Goal: Transaction & Acquisition: Purchase product/service

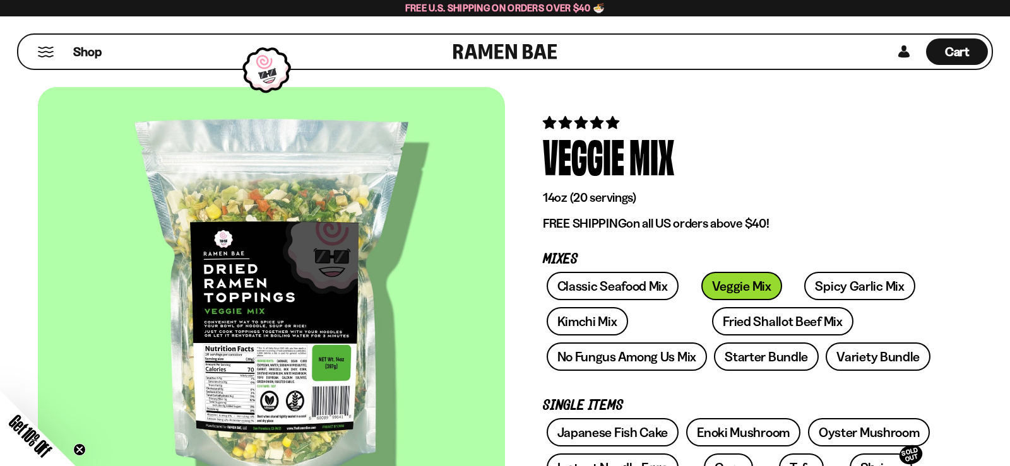
drag, startPoint x: 1006, startPoint y: 37, endPoint x: 917, endPoint y: 168, distance: 158.6
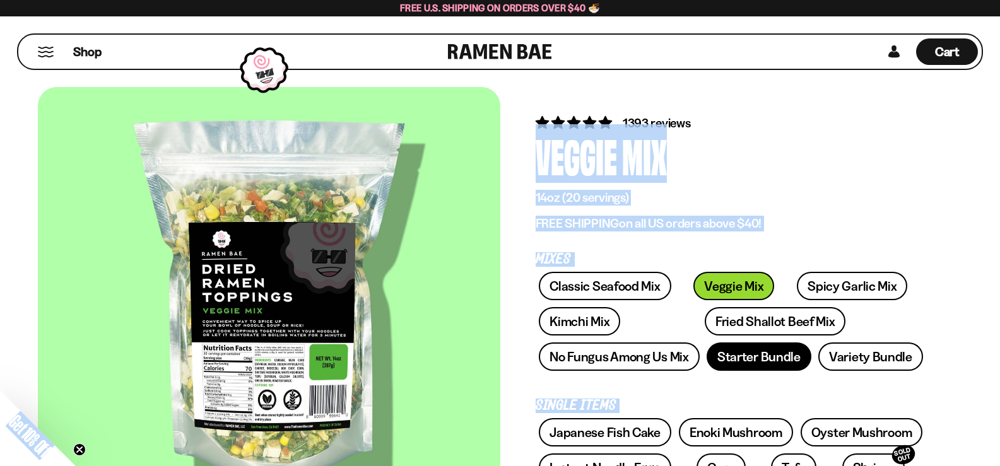
click at [748, 362] on link "Starter Bundle" at bounding box center [759, 357] width 105 height 28
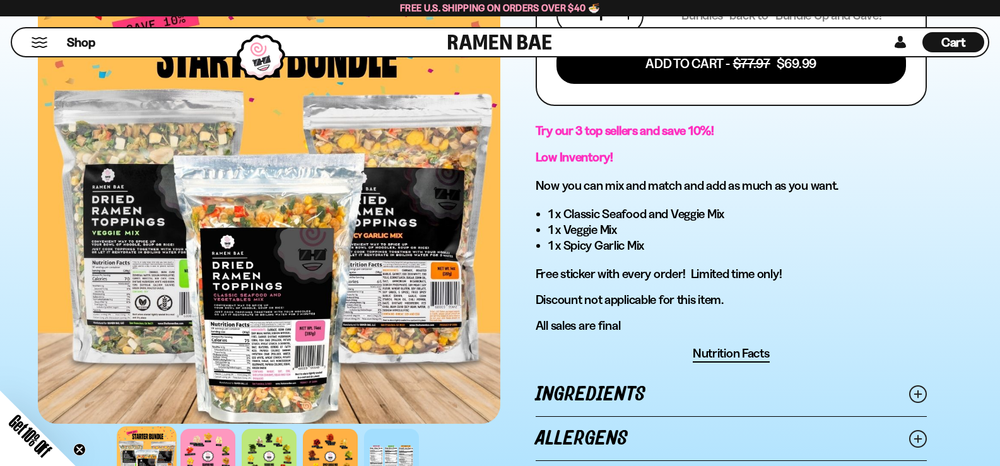
scroll to position [618, 0]
